Goal: Check status: Check status

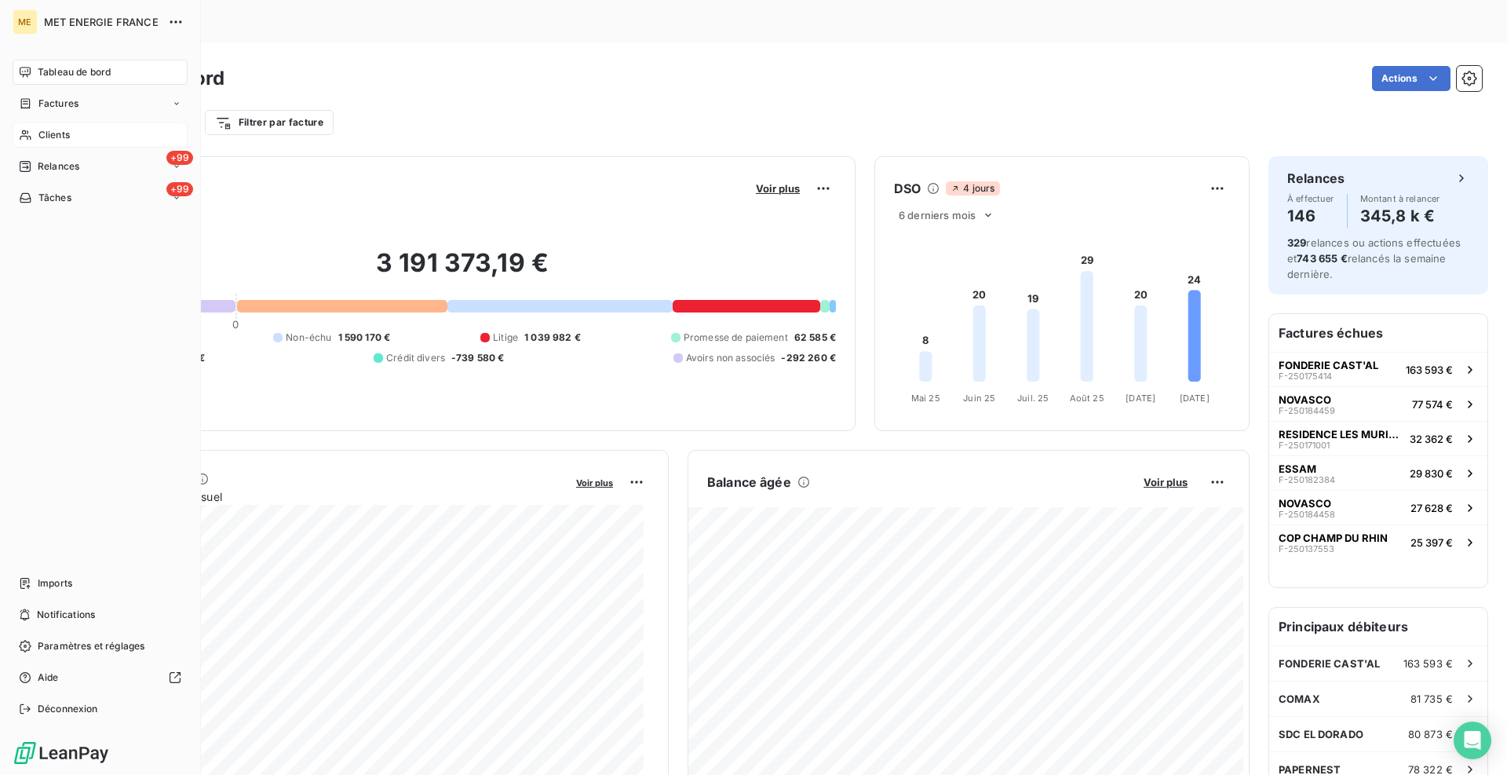
click at [68, 138] on span "Clients" at bounding box center [53, 135] width 31 height 14
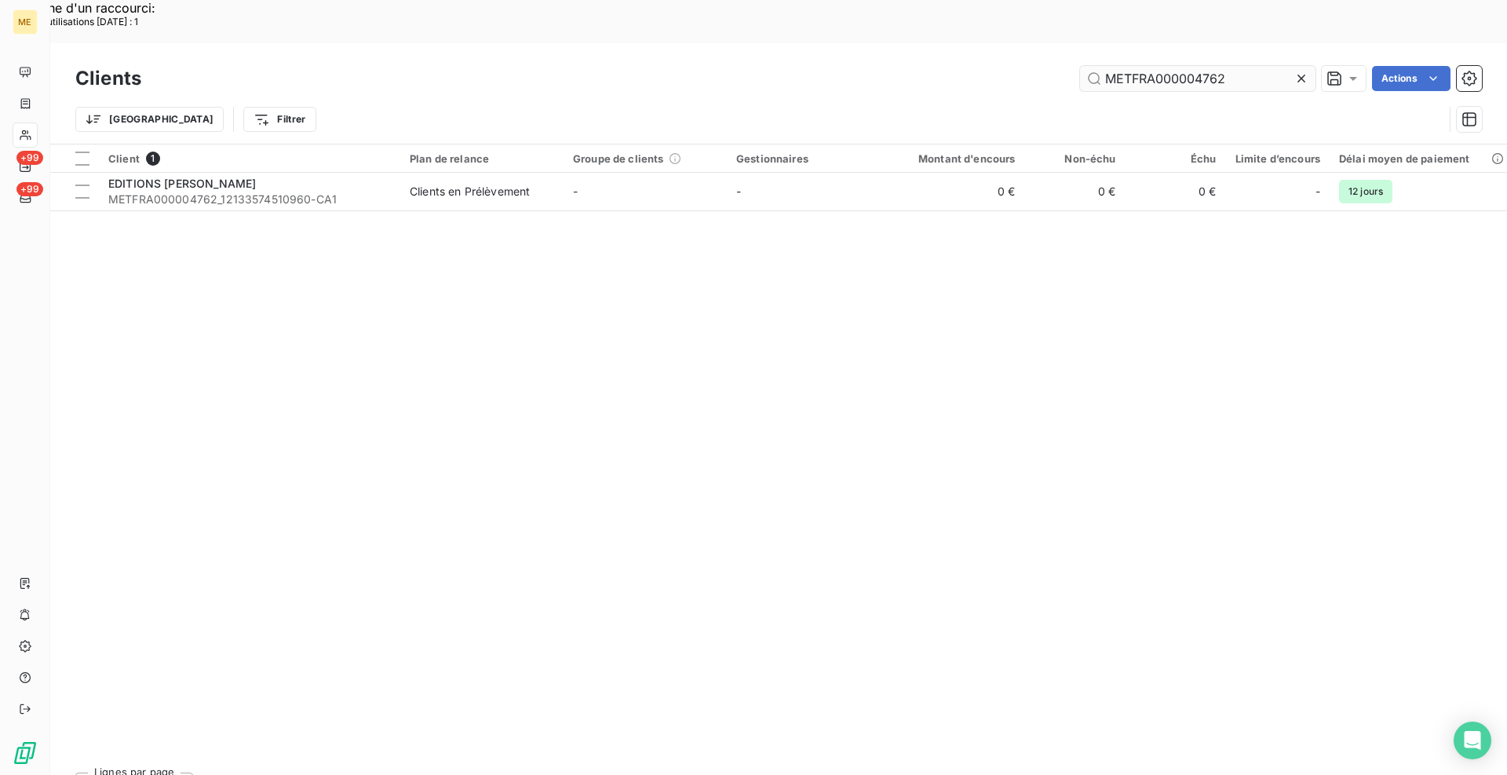
click at [1236, 66] on input "METFRA000004762" at bounding box center [1198, 78] width 236 height 25
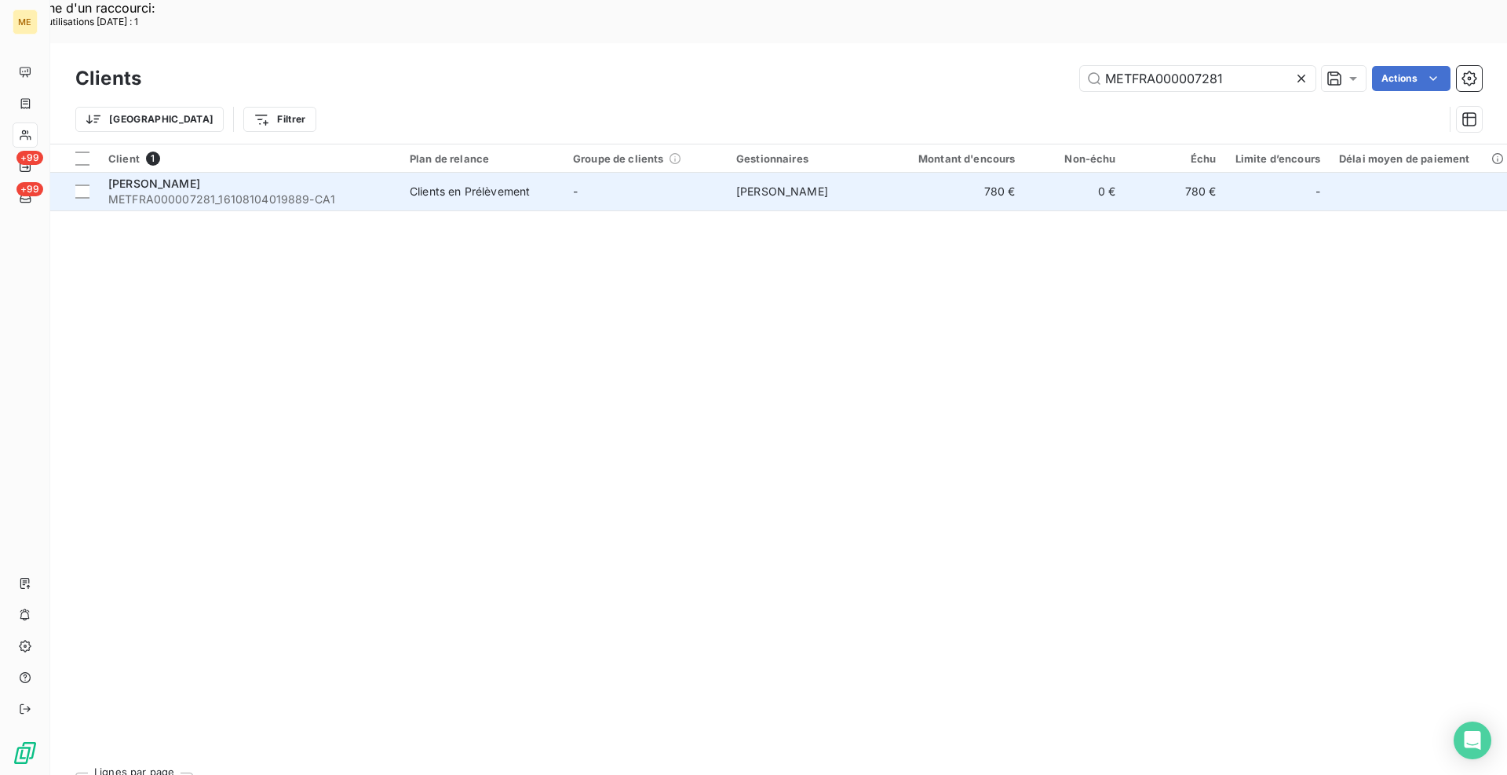
type input "METFRA000007281"
click at [365, 192] on span "METFRA000007281_16108104019889-CA1" at bounding box center [249, 200] width 283 height 16
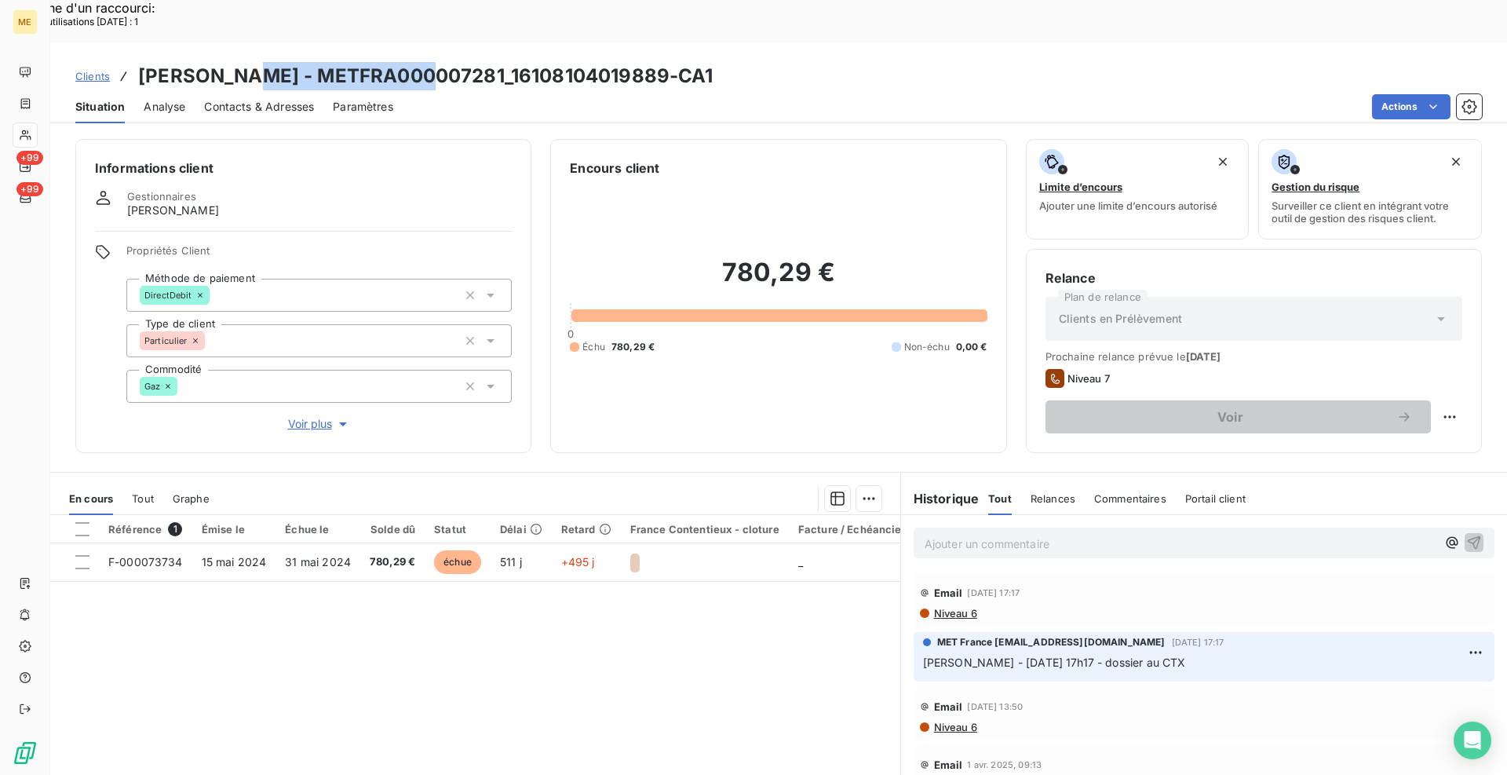
drag, startPoint x: 428, startPoint y: 38, endPoint x: 243, endPoint y: 33, distance: 184.6
click at [243, 62] on h3 "[PERSON_NAME] - METFRA000007281_16108104019889-CA1" at bounding box center [425, 76] width 575 height 28
copy h3 "METFRA000007281"
